Goal: Check status: Check status

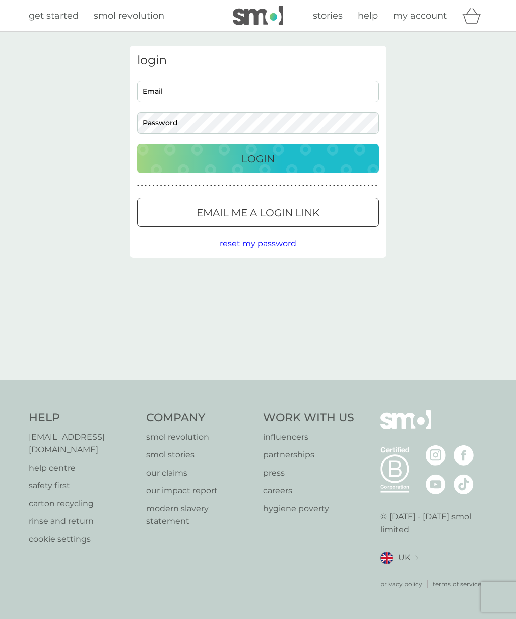
click at [264, 164] on p "Login" at bounding box center [257, 159] width 33 height 16
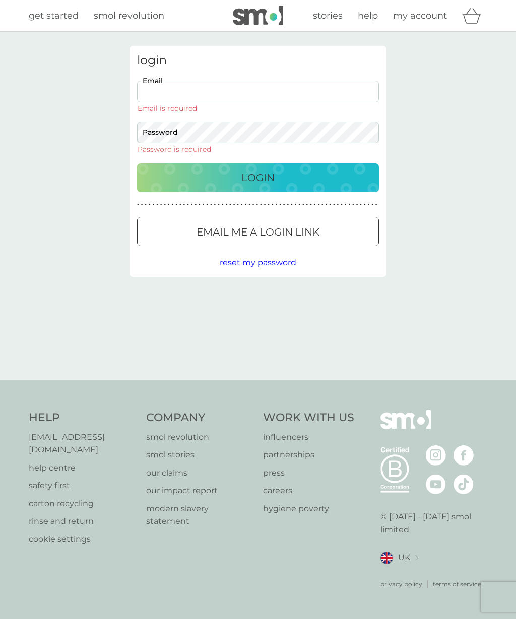
type input "[EMAIL_ADDRESS][DOMAIN_NAME]"
click at [258, 163] on button "Login" at bounding box center [258, 177] width 242 height 29
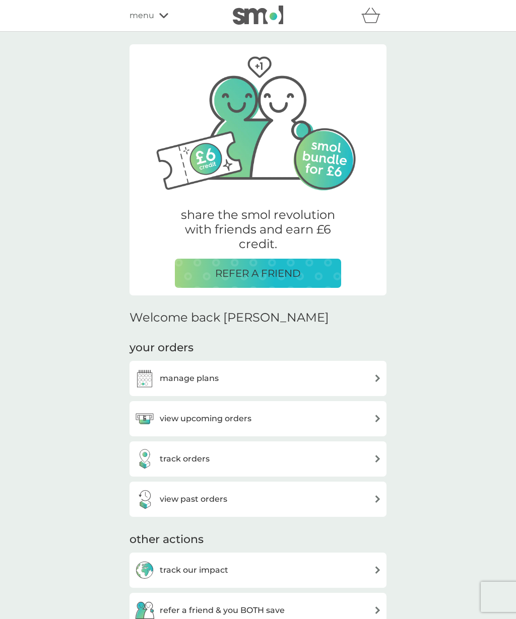
click at [375, 417] on img at bounding box center [378, 419] width 8 height 8
click at [367, 459] on div "track orders" at bounding box center [257, 459] width 247 height 20
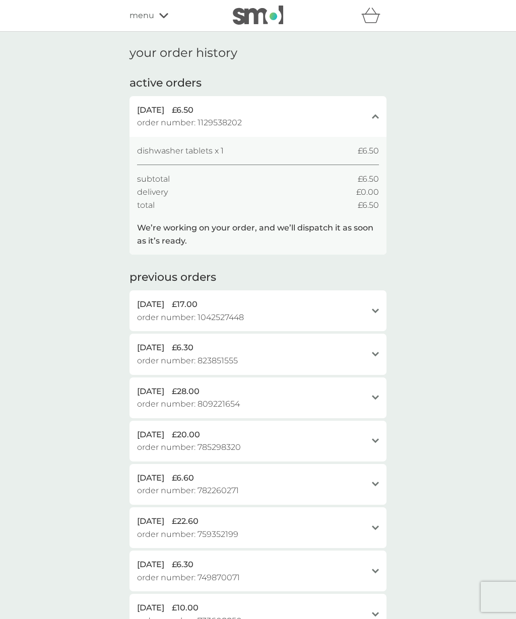
click at [509, 338] on div "your order history active orders [DATE] £6.50 order number: 1129538202 close di…" at bounding box center [258, 380] width 516 height 696
click at [164, 19] on div "menu" at bounding box center [172, 15] width 86 height 13
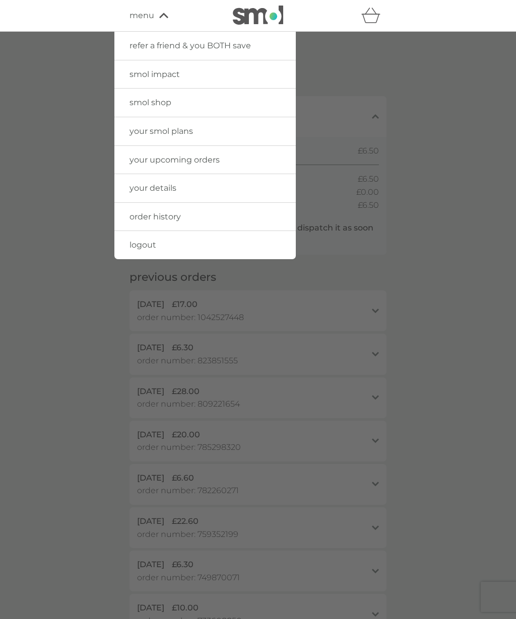
click at [157, 245] on link "logout" at bounding box center [204, 245] width 181 height 28
